Goal: Entertainment & Leisure: Consume media (video, audio)

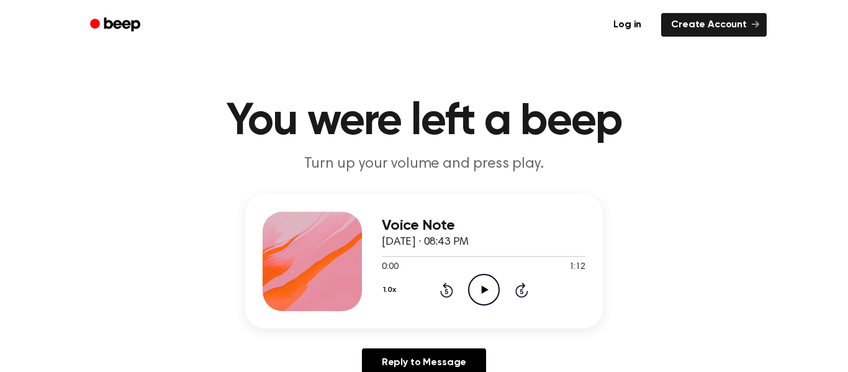
click at [484, 288] on icon at bounding box center [484, 290] width 7 height 8
click at [546, 252] on span at bounding box center [544, 256] width 10 height 10
click at [487, 286] on icon "Play Audio" at bounding box center [484, 290] width 32 height 32
click at [63, 42] on header "Log in Create Account" at bounding box center [424, 25] width 848 height 50
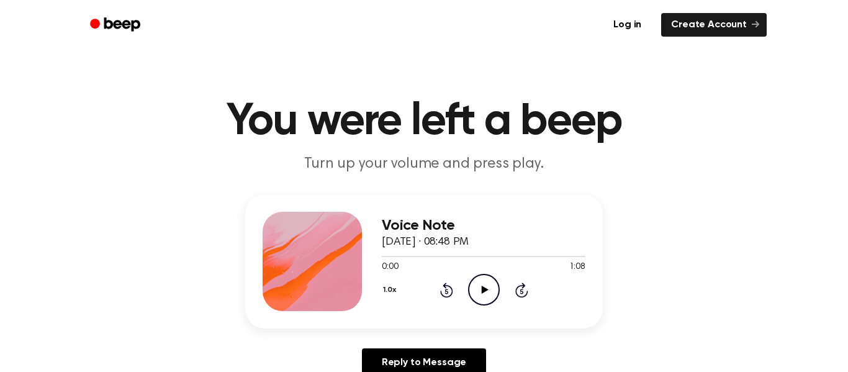
click at [478, 286] on icon "Play Audio" at bounding box center [484, 290] width 32 height 32
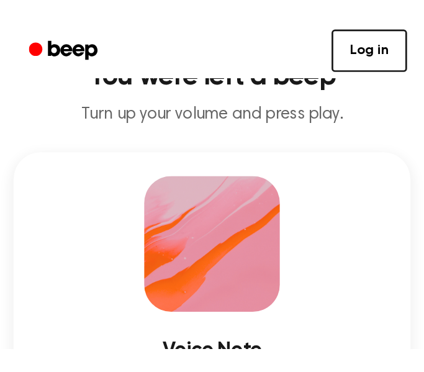
scroll to position [164, 0]
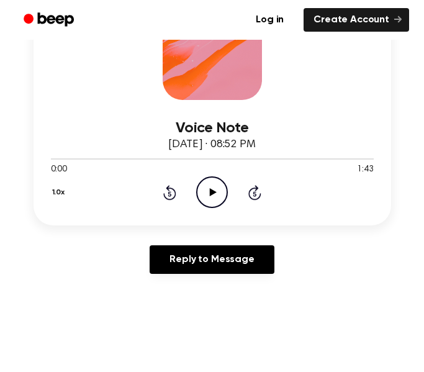
scroll to position [235, 0]
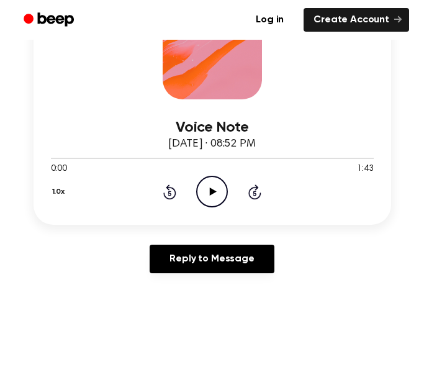
click at [212, 202] on icon "Play Audio" at bounding box center [212, 192] width 32 height 32
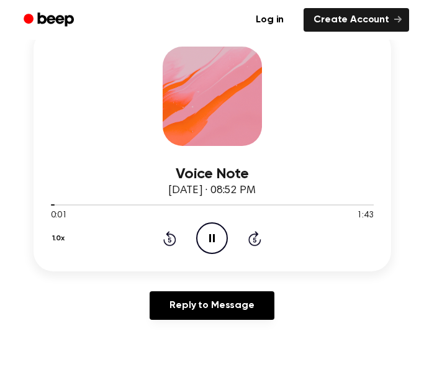
scroll to position [189, 0]
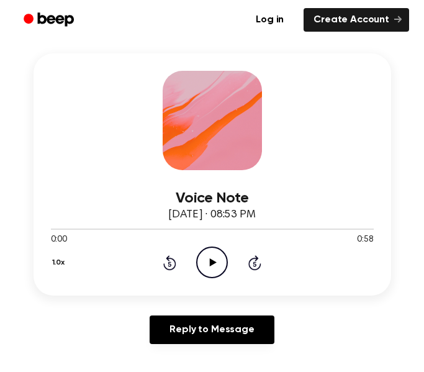
scroll to position [165, 0]
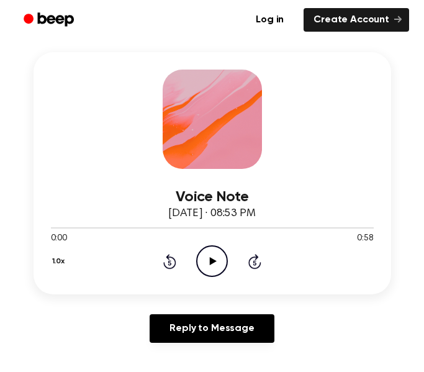
click at [206, 246] on icon "Play Audio" at bounding box center [212, 261] width 32 height 32
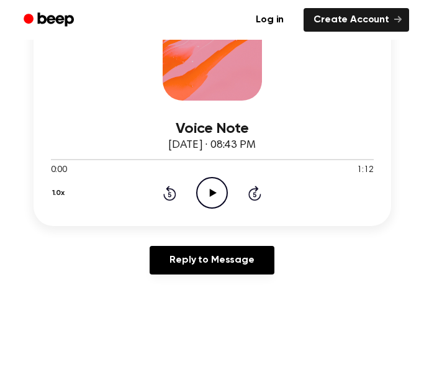
scroll to position [238, 0]
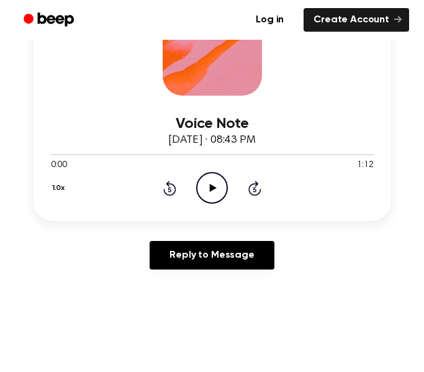
click at [219, 200] on icon "Play Audio" at bounding box center [212, 188] width 32 height 32
